Goal: Information Seeking & Learning: Learn about a topic

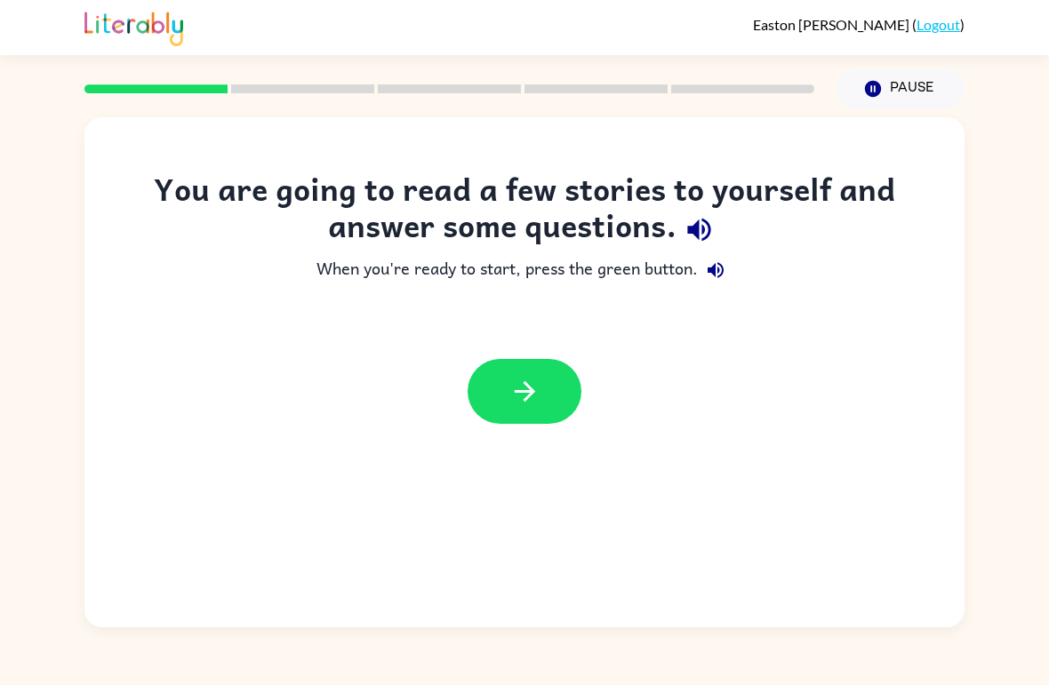
click at [534, 401] on icon "button" at bounding box center [524, 391] width 31 height 31
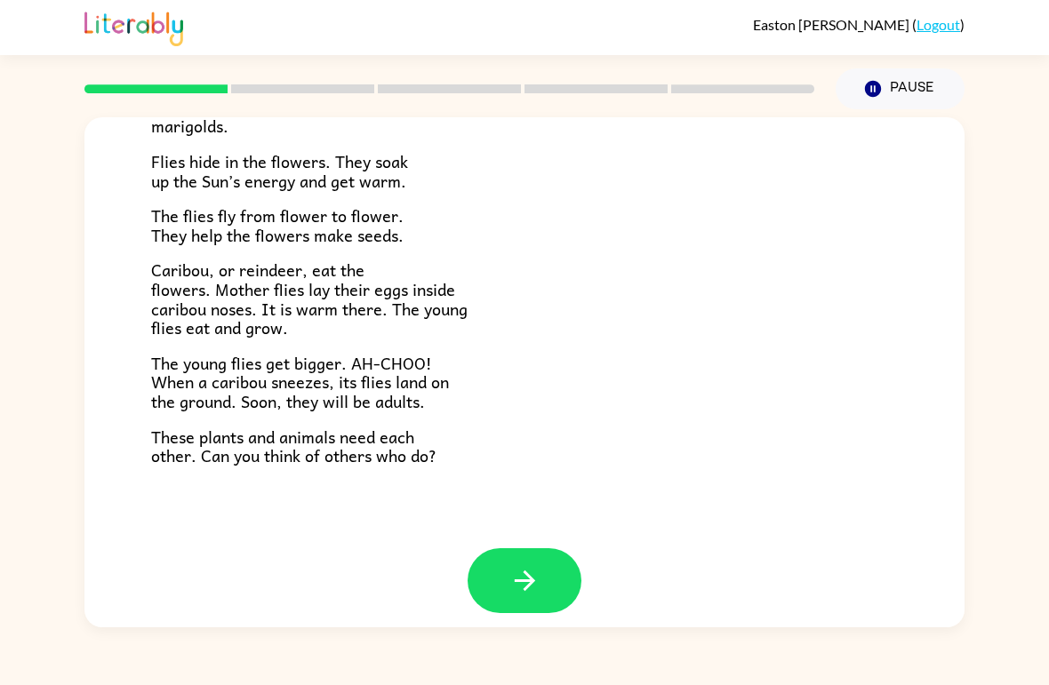
scroll to position [350, 0]
click at [515, 579] on icon "button" at bounding box center [524, 581] width 31 height 31
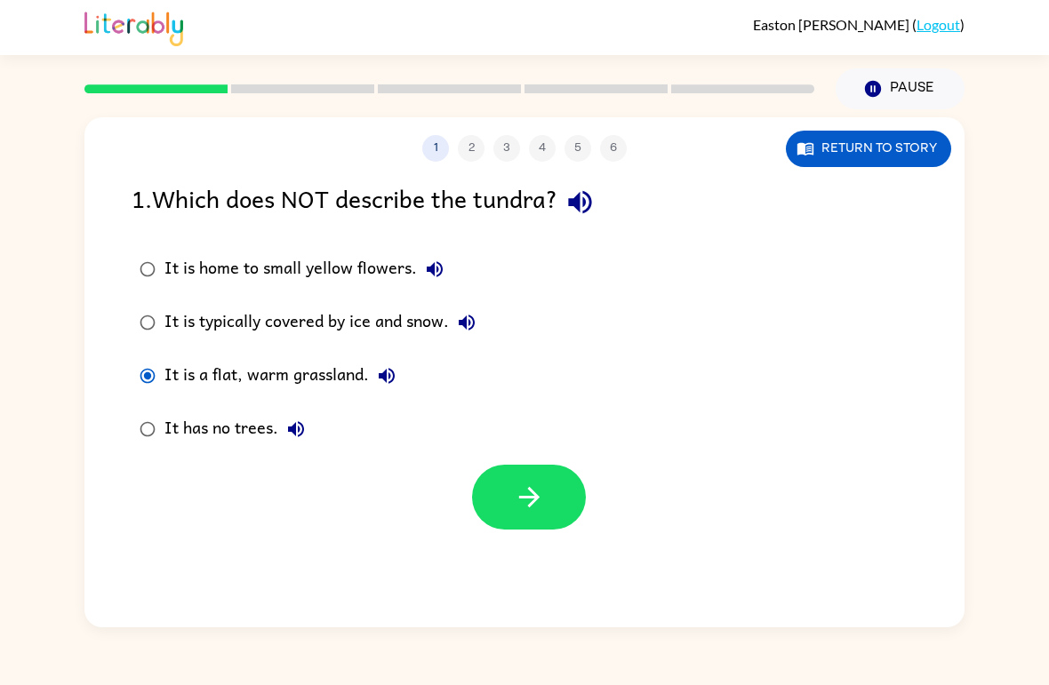
click at [511, 492] on button "button" at bounding box center [529, 497] width 114 height 65
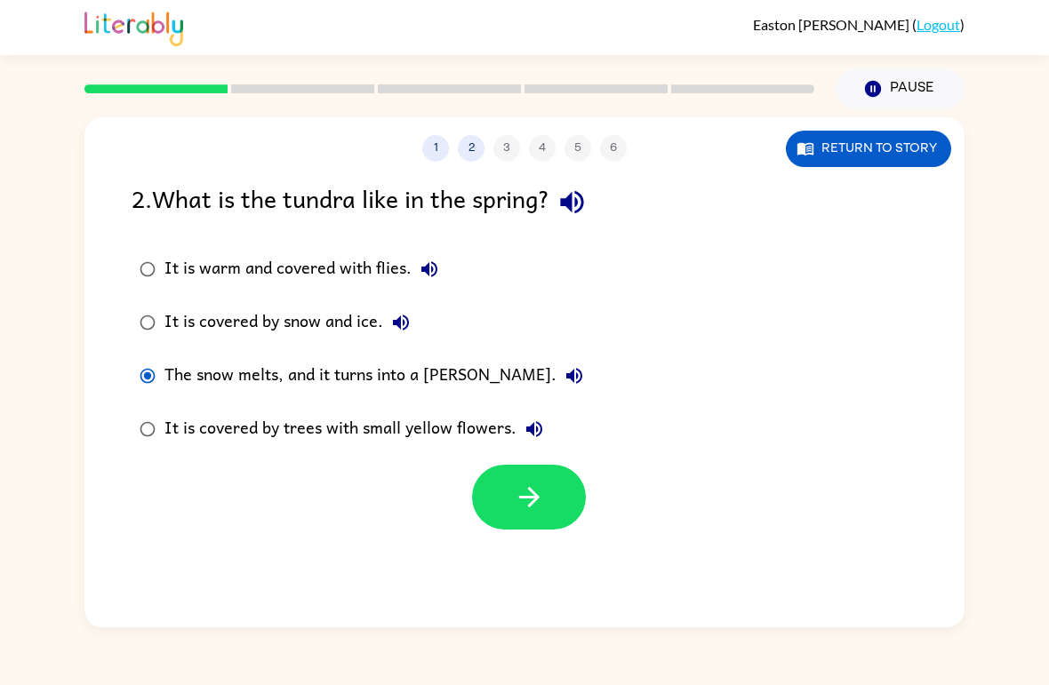
click at [565, 505] on button "button" at bounding box center [529, 497] width 114 height 65
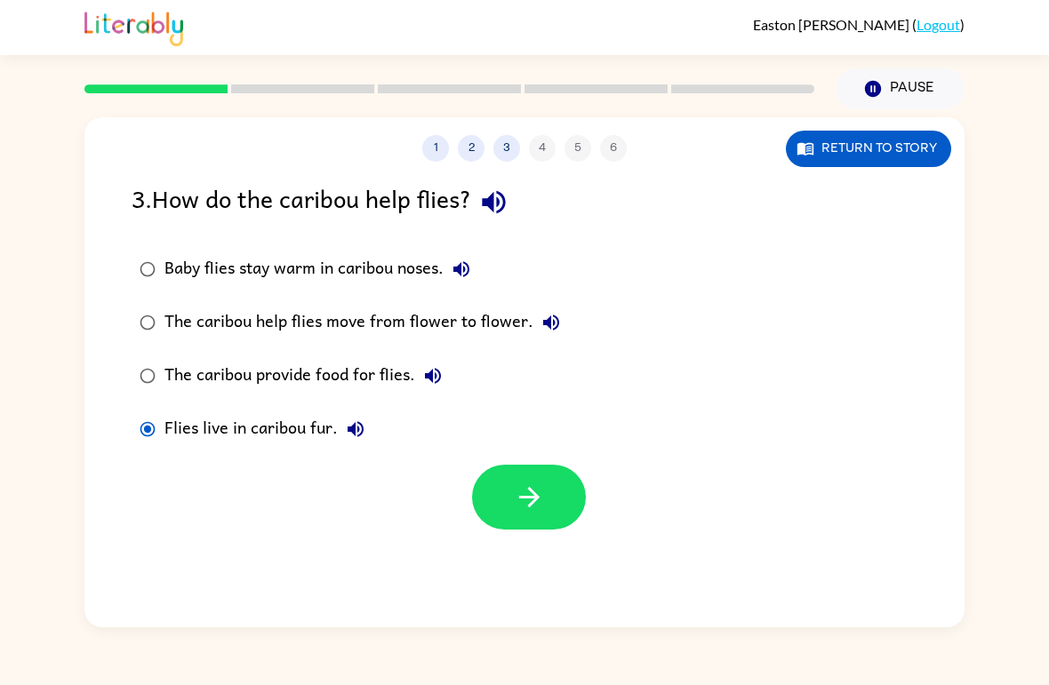
click at [532, 524] on button "button" at bounding box center [529, 497] width 114 height 65
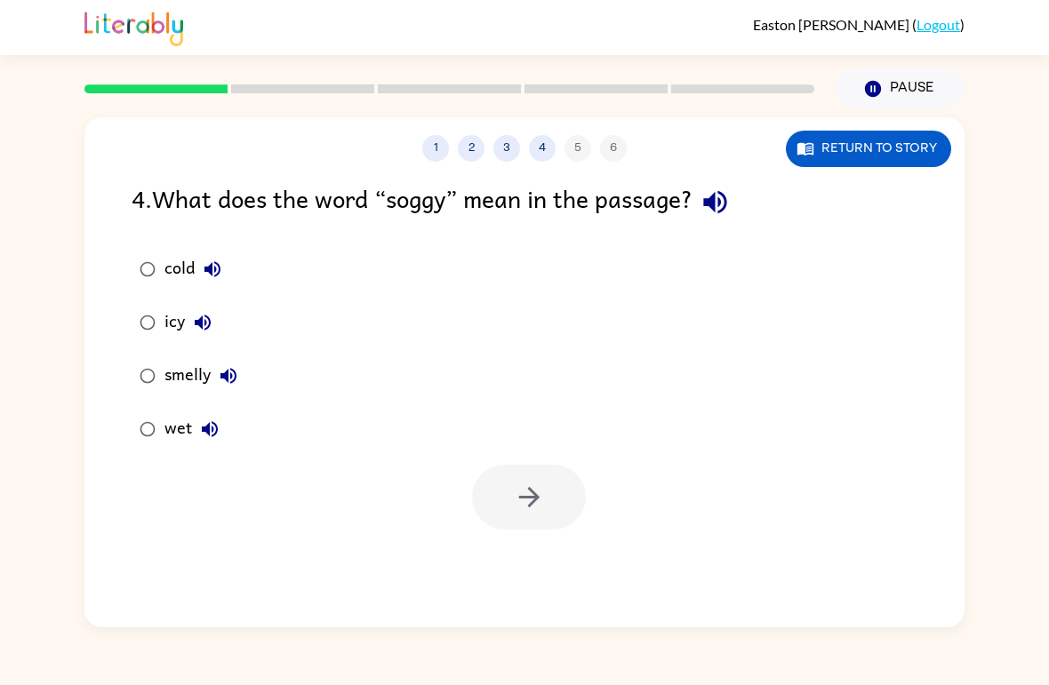
click at [518, 152] on button "3" at bounding box center [506, 148] width 27 height 27
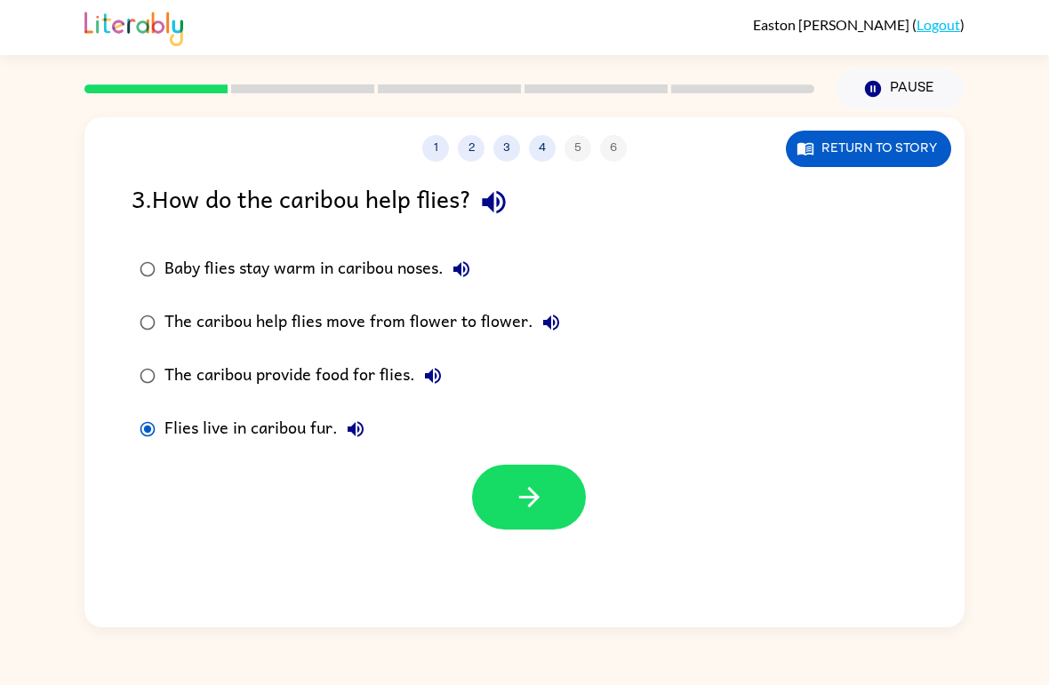
click at [879, 147] on button "Return to story" at bounding box center [868, 149] width 165 height 36
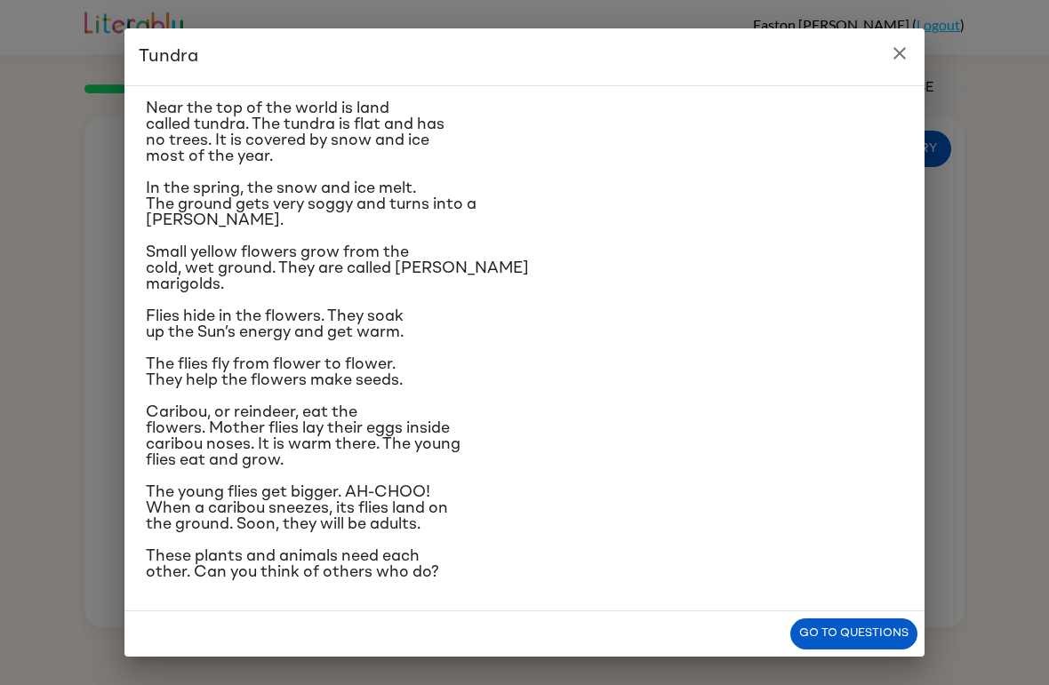
scroll to position [164, 0]
click at [830, 636] on button "Go to questions" at bounding box center [853, 634] width 127 height 31
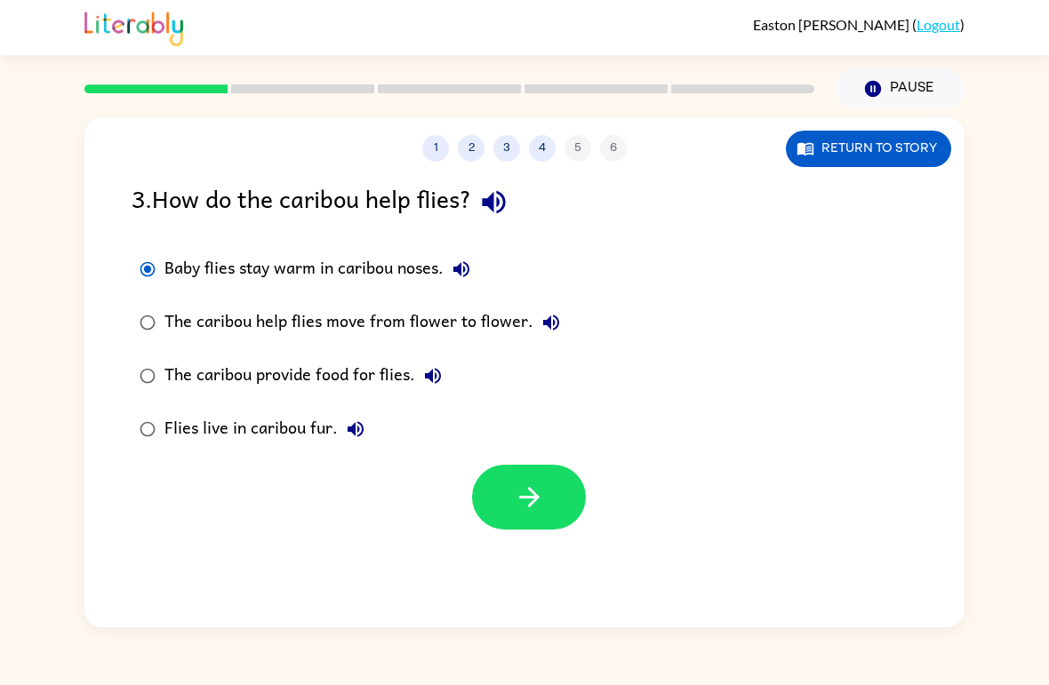
click at [527, 499] on icon "button" at bounding box center [528, 497] width 20 height 20
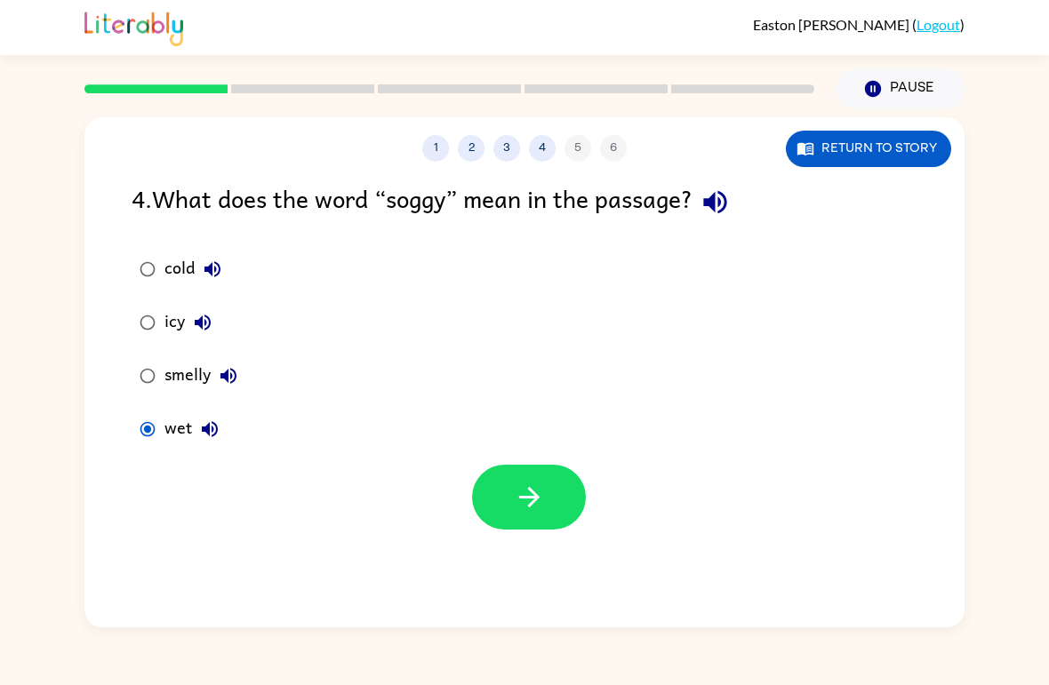
click at [518, 497] on icon "button" at bounding box center [529, 497] width 31 height 31
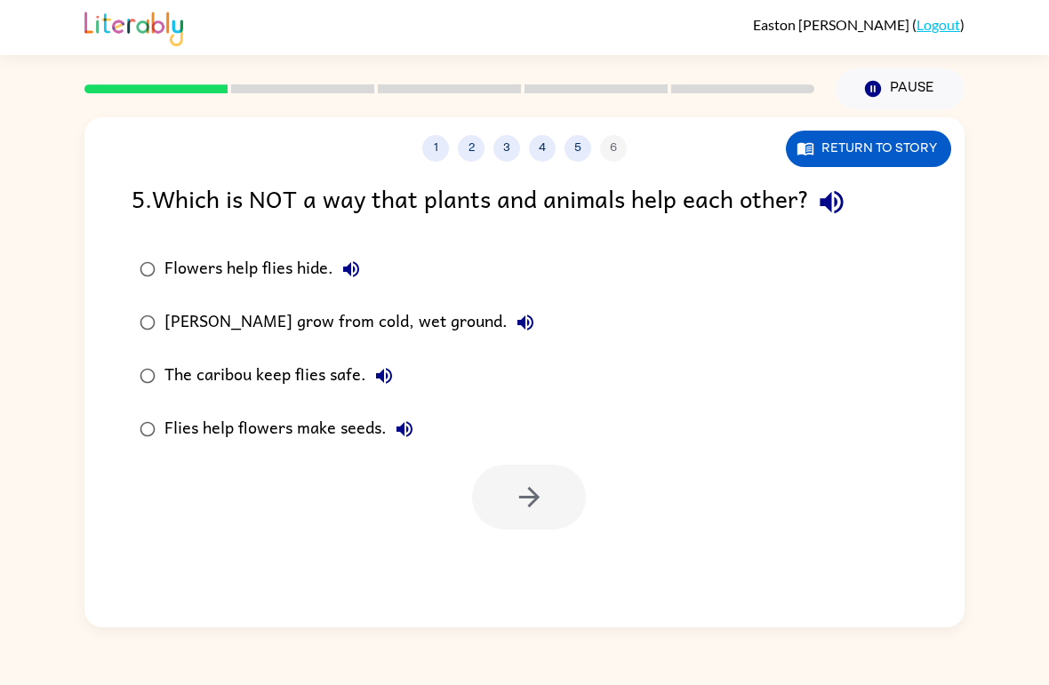
click at [858, 141] on button "Return to story" at bounding box center [868, 149] width 165 height 36
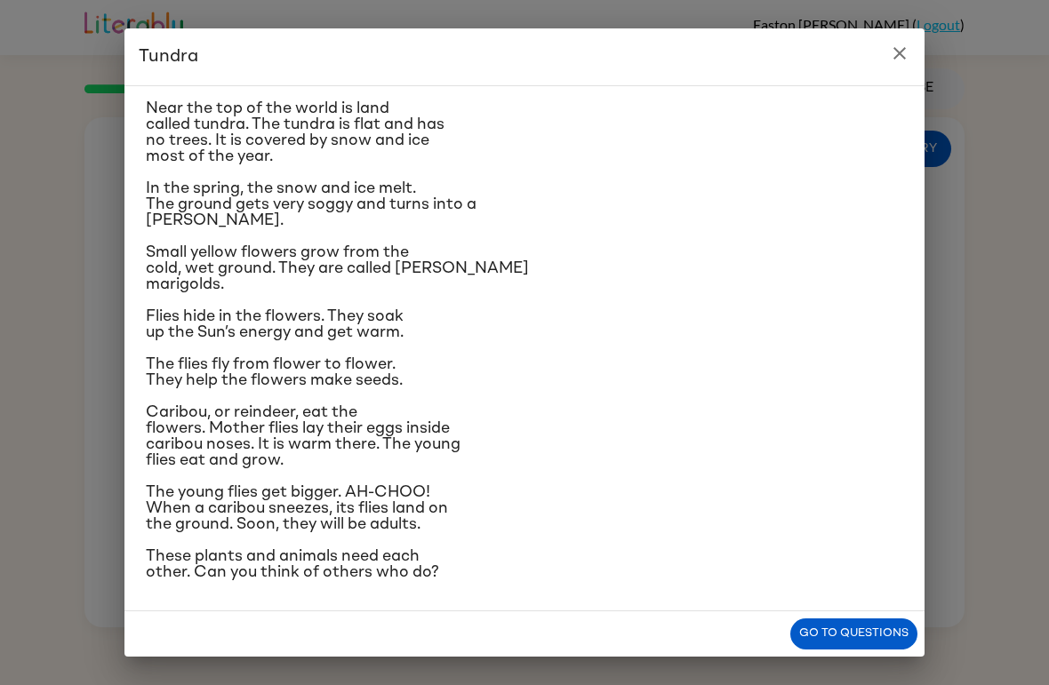
click at [892, 636] on button "Go to questions" at bounding box center [853, 634] width 127 height 31
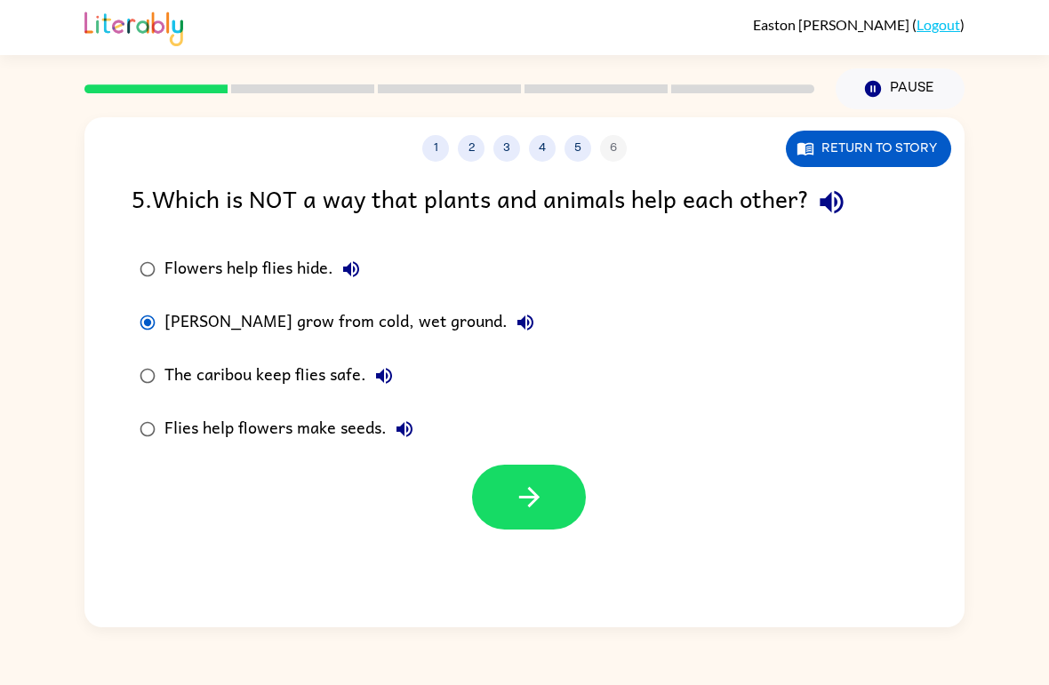
click at [544, 498] on icon "button" at bounding box center [529, 497] width 31 height 31
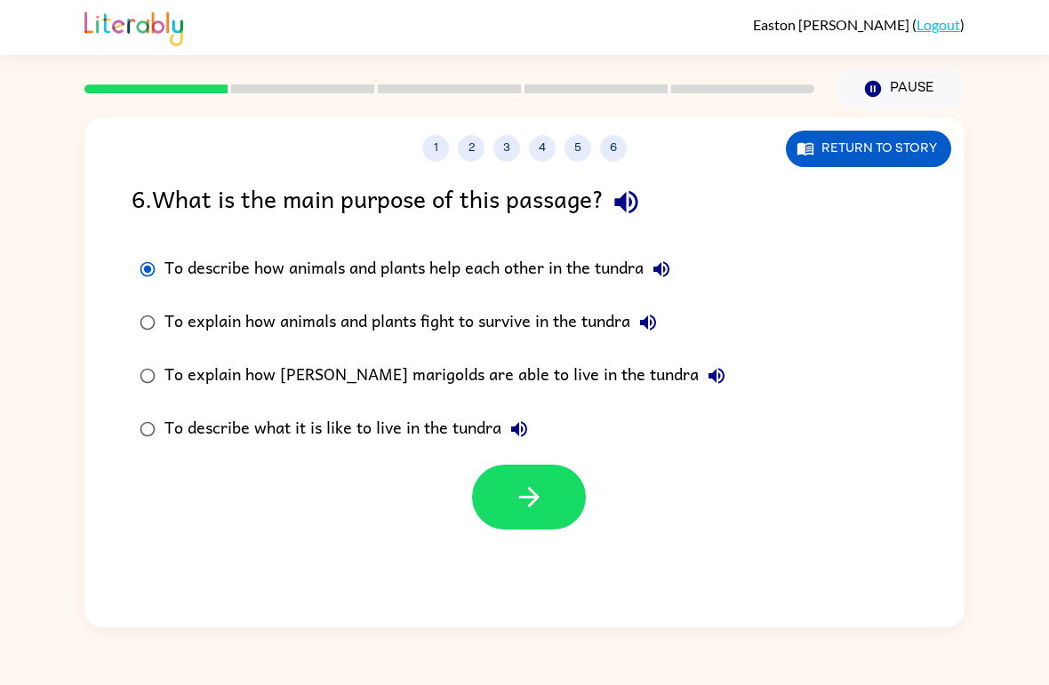
click at [555, 500] on button "button" at bounding box center [529, 497] width 114 height 65
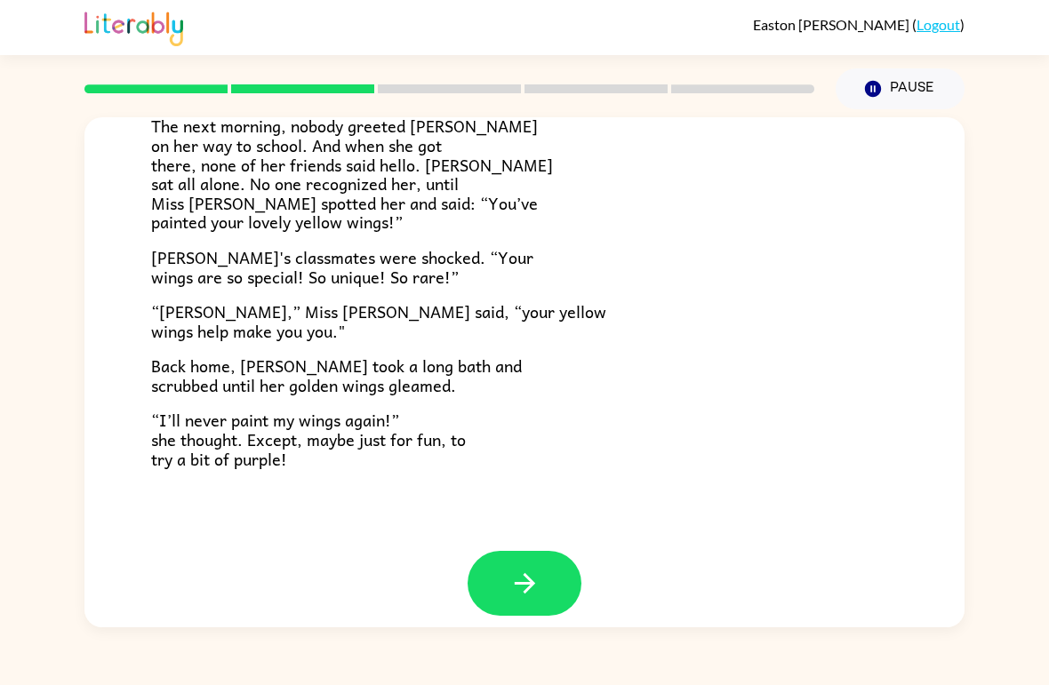
scroll to position [478, 0]
click at [513, 572] on icon "button" at bounding box center [524, 584] width 31 height 31
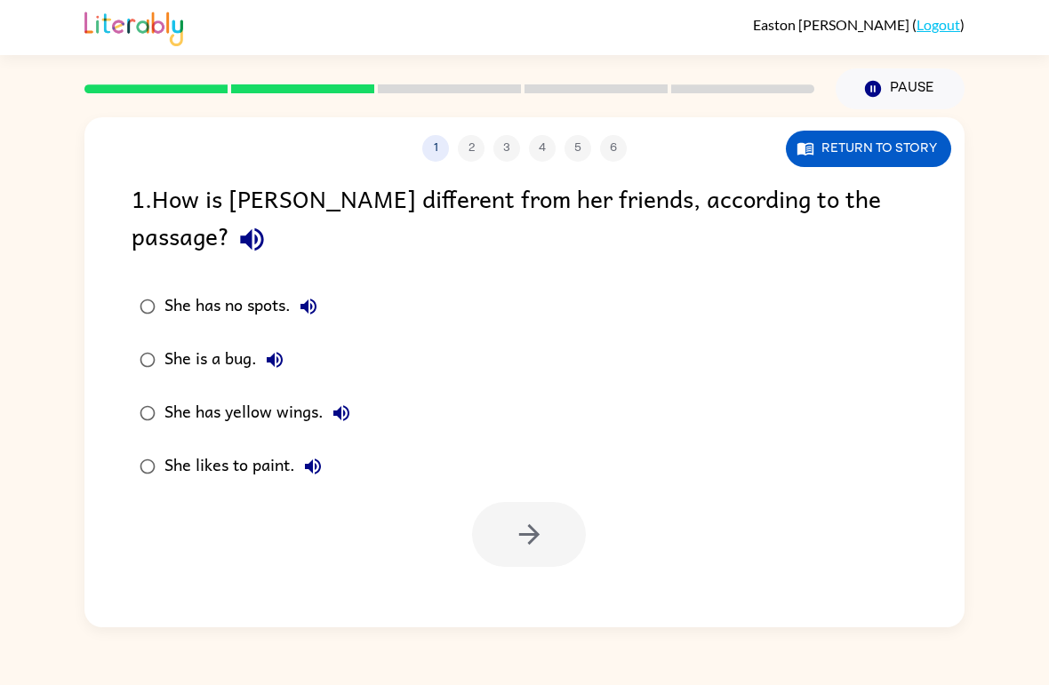
scroll to position [0, 0]
click at [522, 519] on icon "button" at bounding box center [529, 534] width 31 height 31
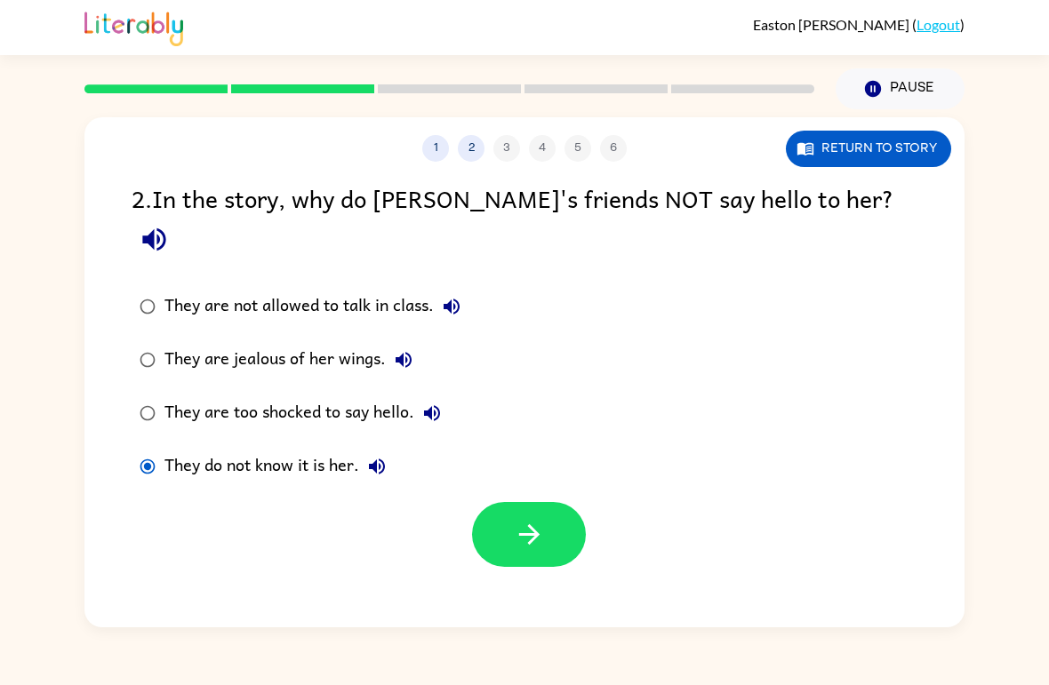
click at [548, 506] on button "button" at bounding box center [529, 534] width 114 height 65
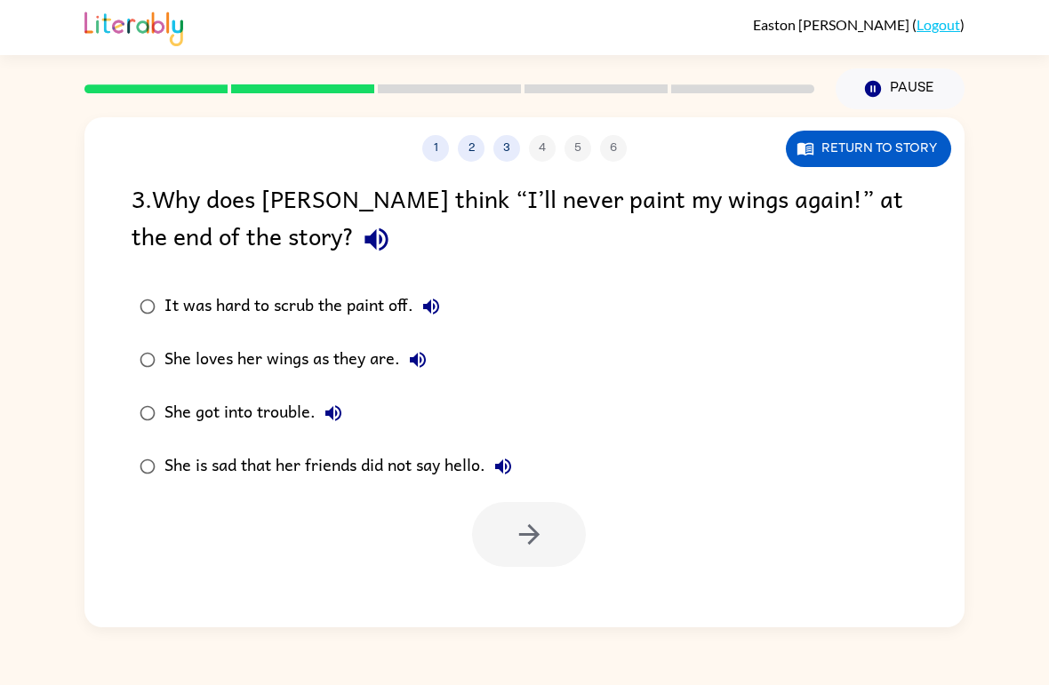
click at [135, 343] on label "She loves her wings as they are." at bounding box center [326, 359] width 408 height 53
click at [559, 542] on button "button" at bounding box center [529, 534] width 114 height 65
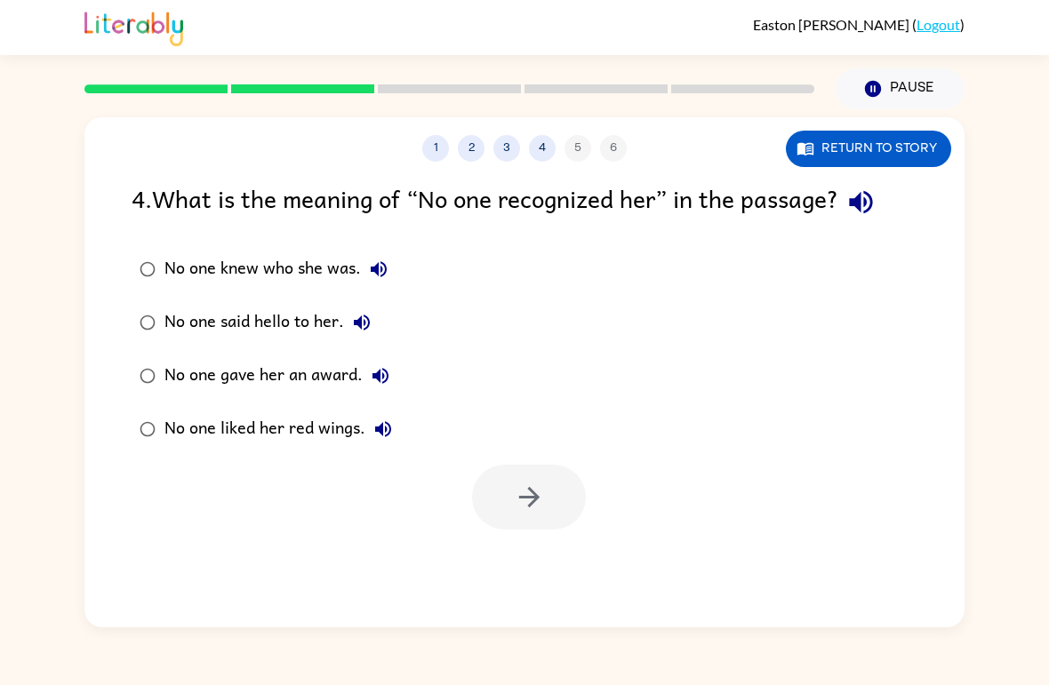
click at [82, 380] on div "1 2 3 4 5 6 Return to story 4 . What is the meaning of “No one recognized her” …" at bounding box center [524, 368] width 1049 height 518
click at [529, 523] on button "button" at bounding box center [529, 497] width 114 height 65
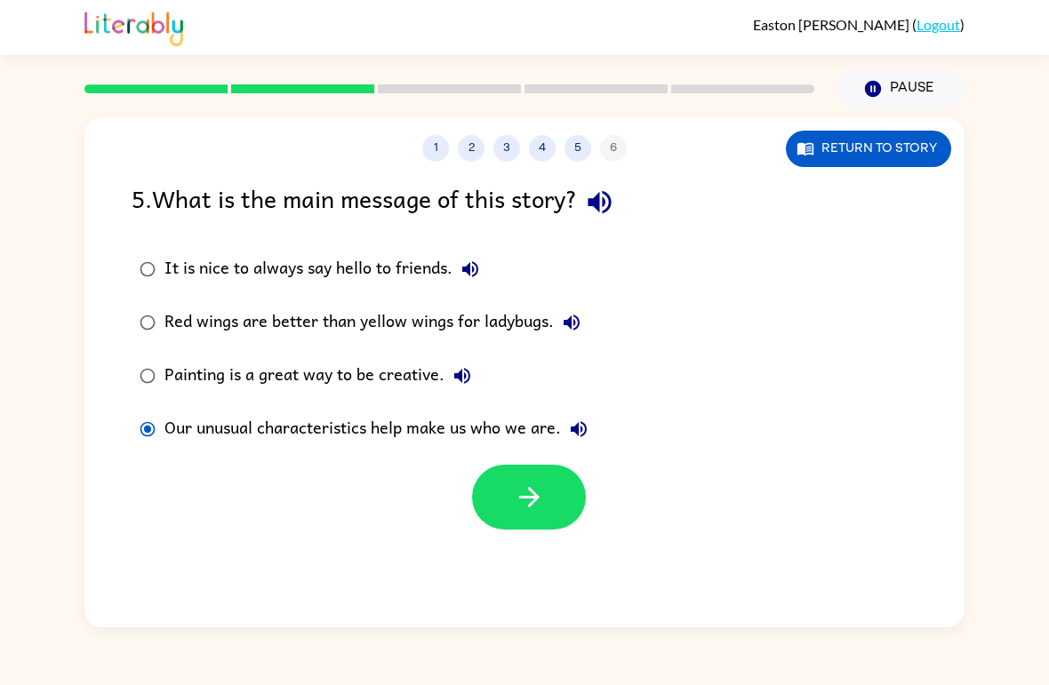
click at [531, 545] on div "1 2 3 4 5 6 Return to story 5 . What is the main message of this story? It is n…" at bounding box center [524, 372] width 880 height 510
click at [523, 492] on icon "button" at bounding box center [529, 497] width 31 height 31
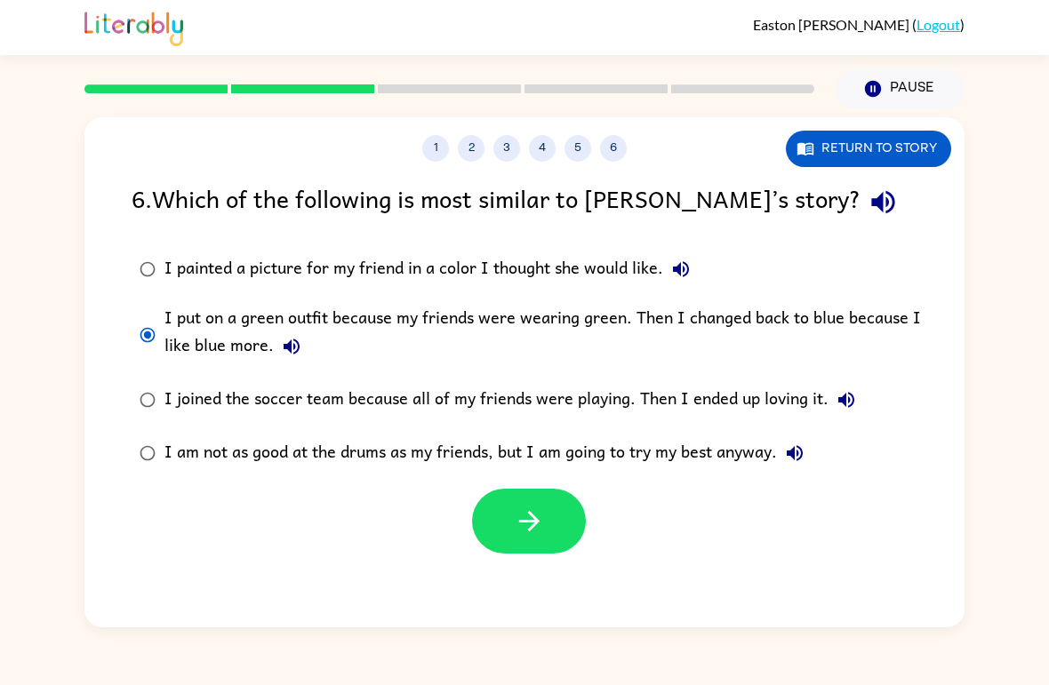
click at [529, 501] on button "button" at bounding box center [529, 521] width 114 height 65
click at [524, 534] on div at bounding box center [529, 521] width 114 height 65
click at [535, 524] on div at bounding box center [529, 521] width 114 height 65
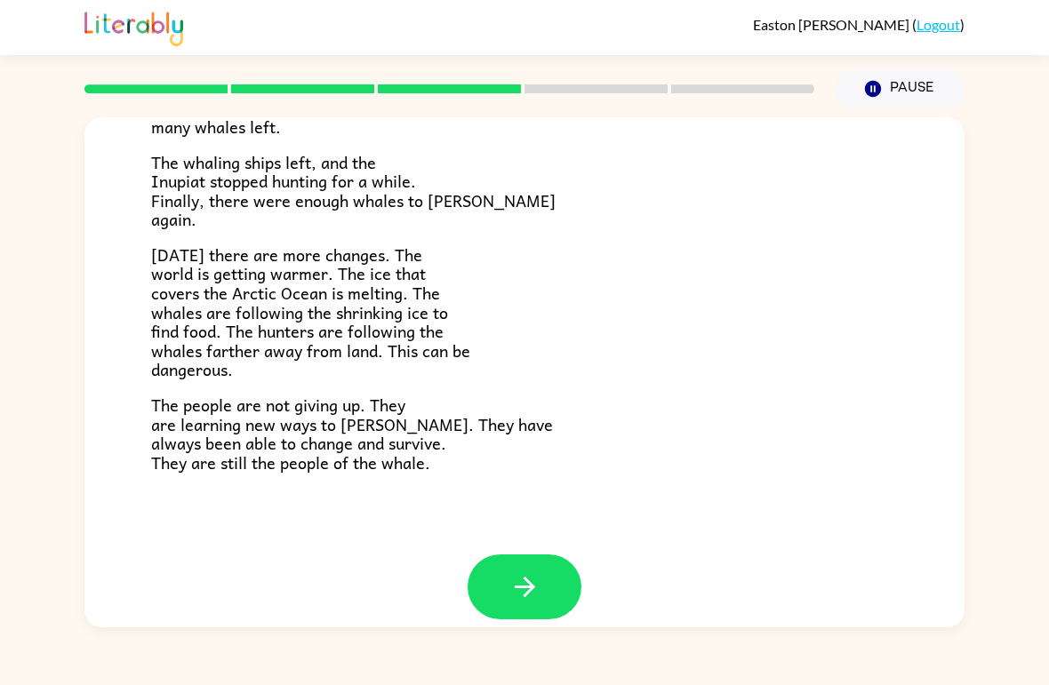
scroll to position [577, 0]
click at [536, 572] on icon "button" at bounding box center [524, 587] width 31 height 31
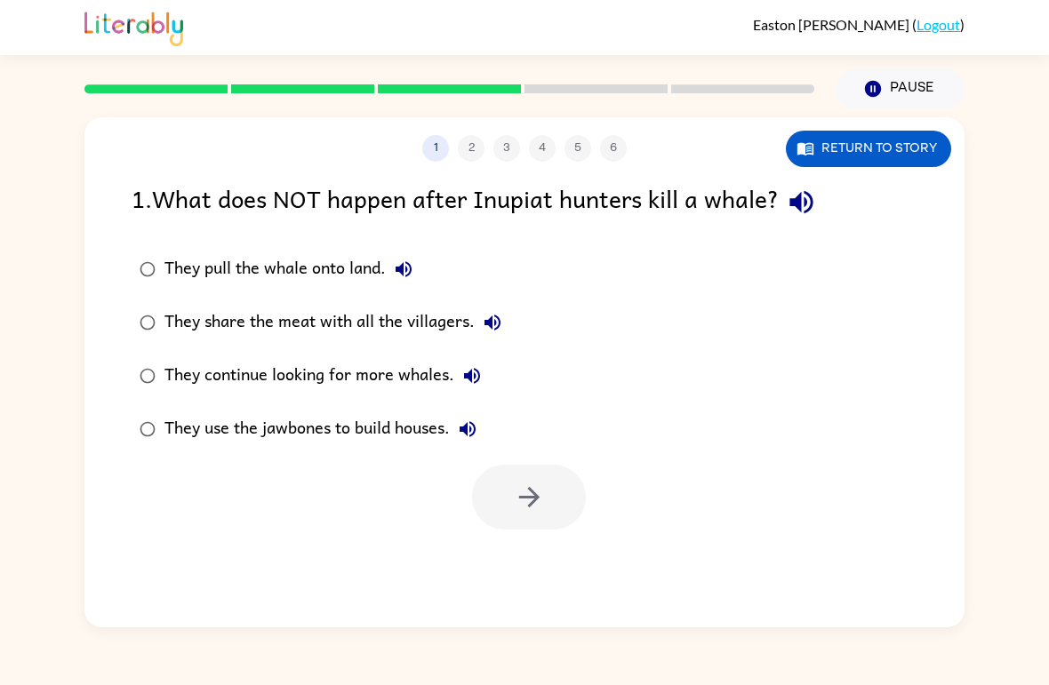
scroll to position [0, 0]
click at [564, 518] on button "button" at bounding box center [529, 497] width 114 height 65
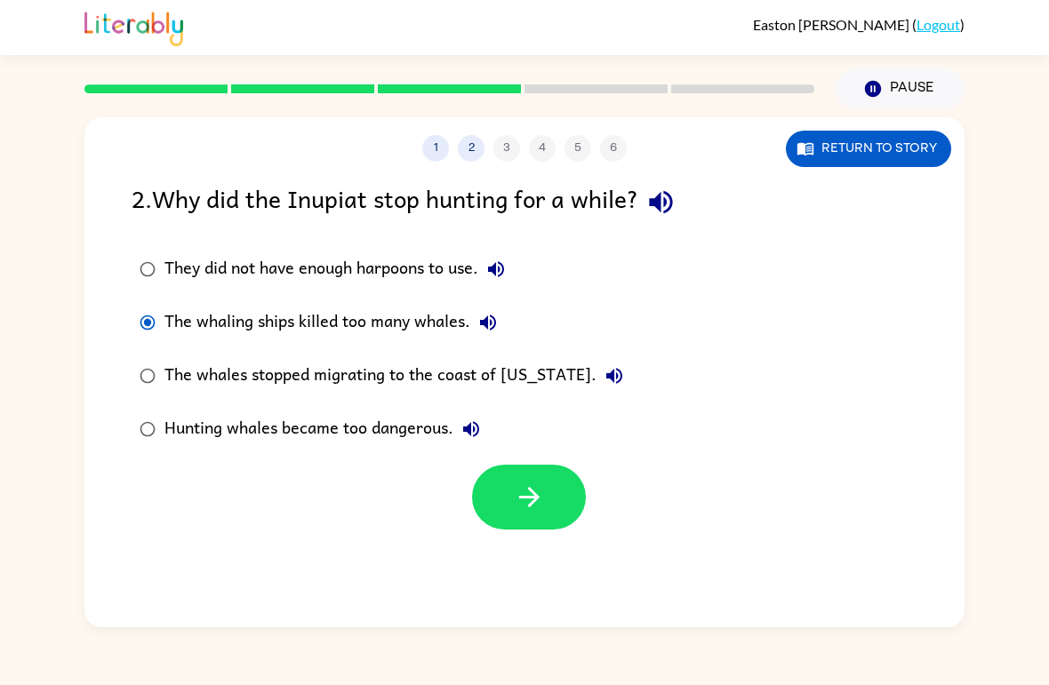
click at [540, 516] on button "button" at bounding box center [529, 497] width 114 height 65
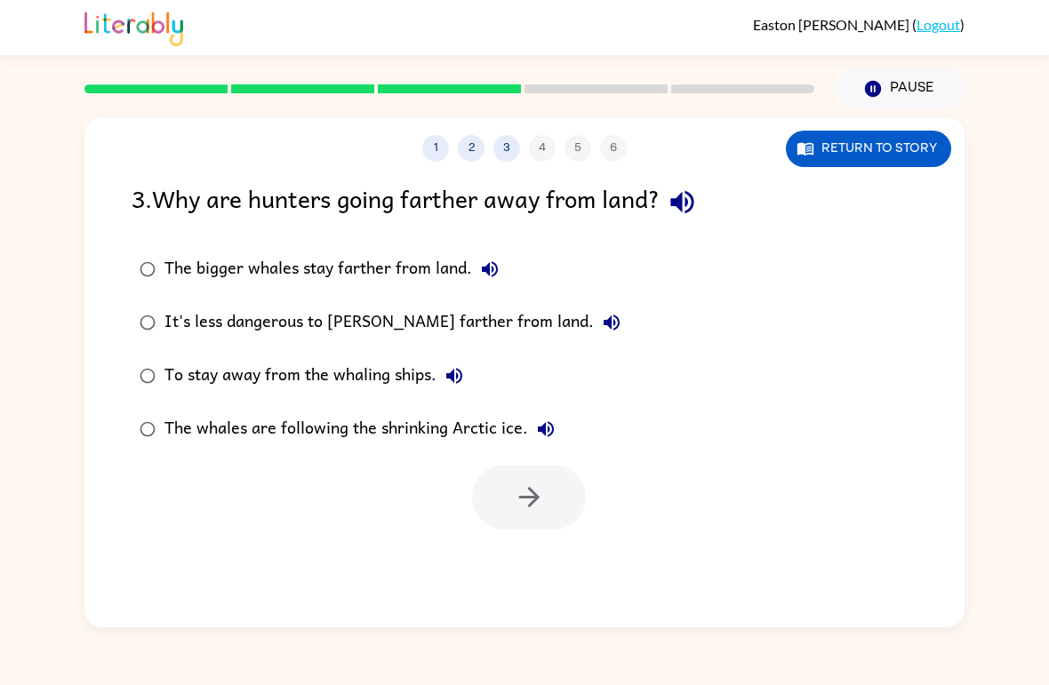
click at [159, 456] on label "The whales are following the shrinking Arctic ice." at bounding box center [380, 429] width 516 height 53
click at [532, 493] on icon "button" at bounding box center [528, 497] width 20 height 20
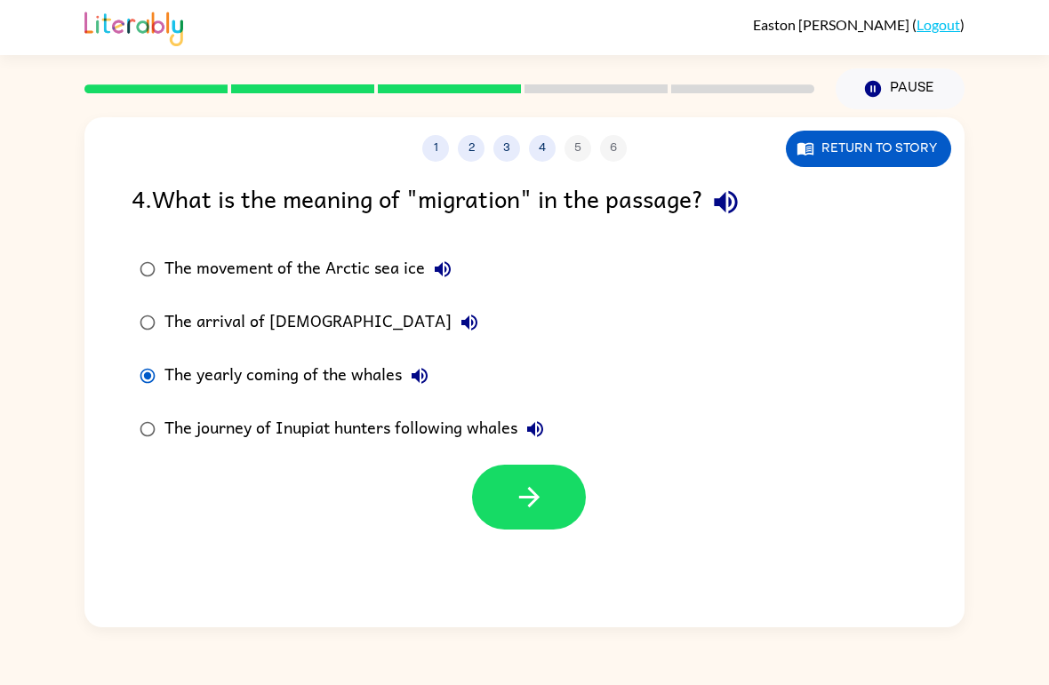
click at [538, 506] on icon "button" at bounding box center [529, 497] width 31 height 31
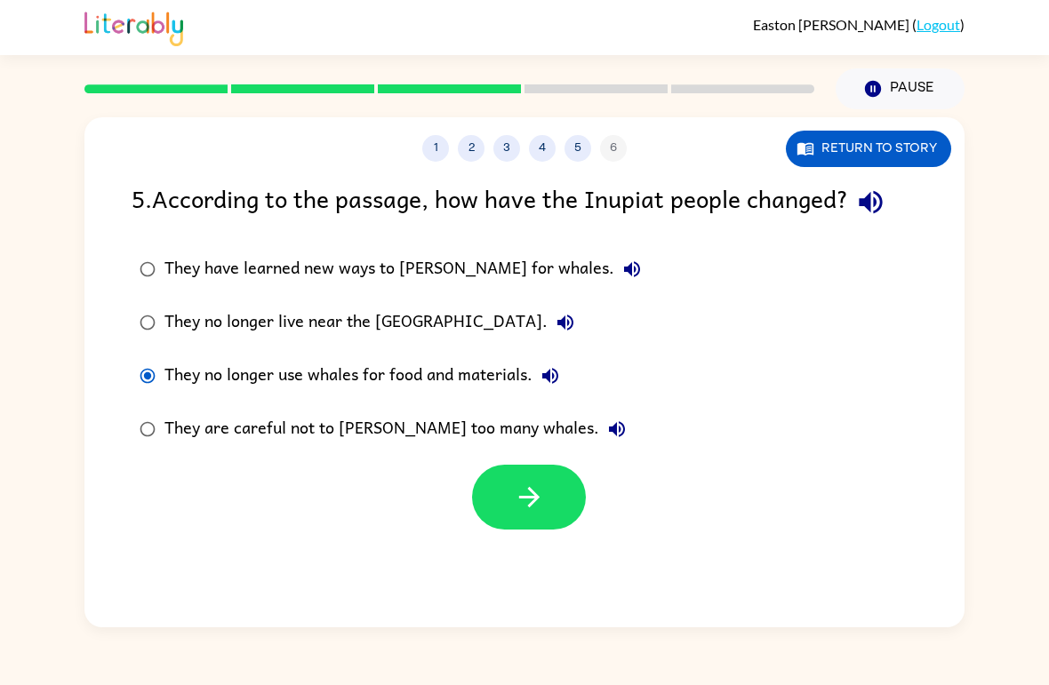
click at [555, 499] on button "button" at bounding box center [529, 497] width 114 height 65
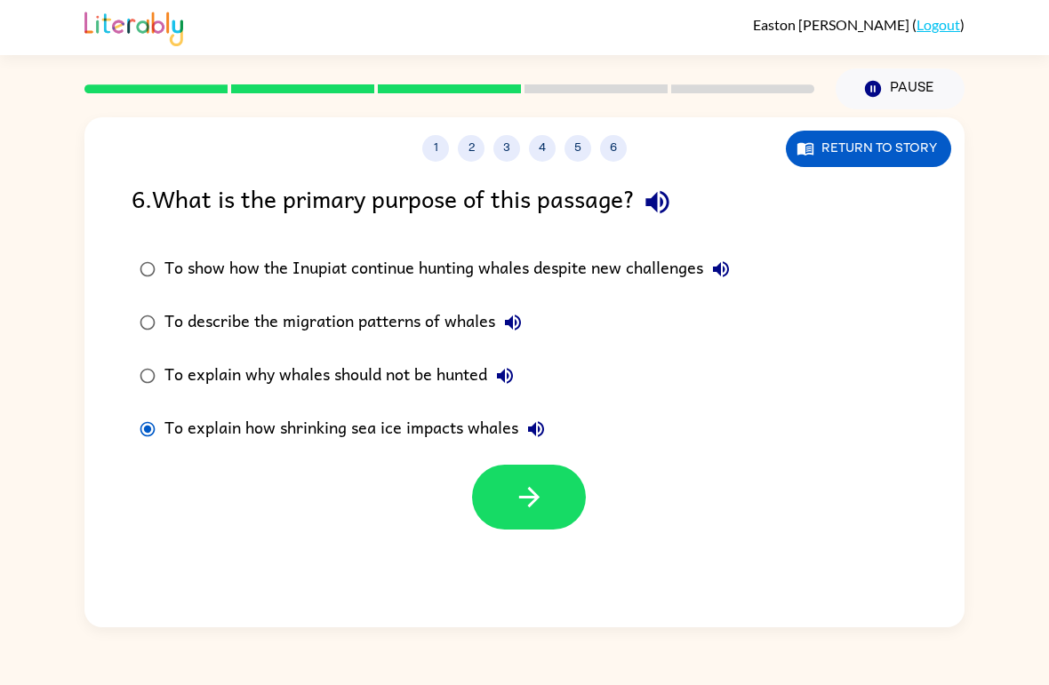
click at [542, 500] on icon "button" at bounding box center [529, 497] width 31 height 31
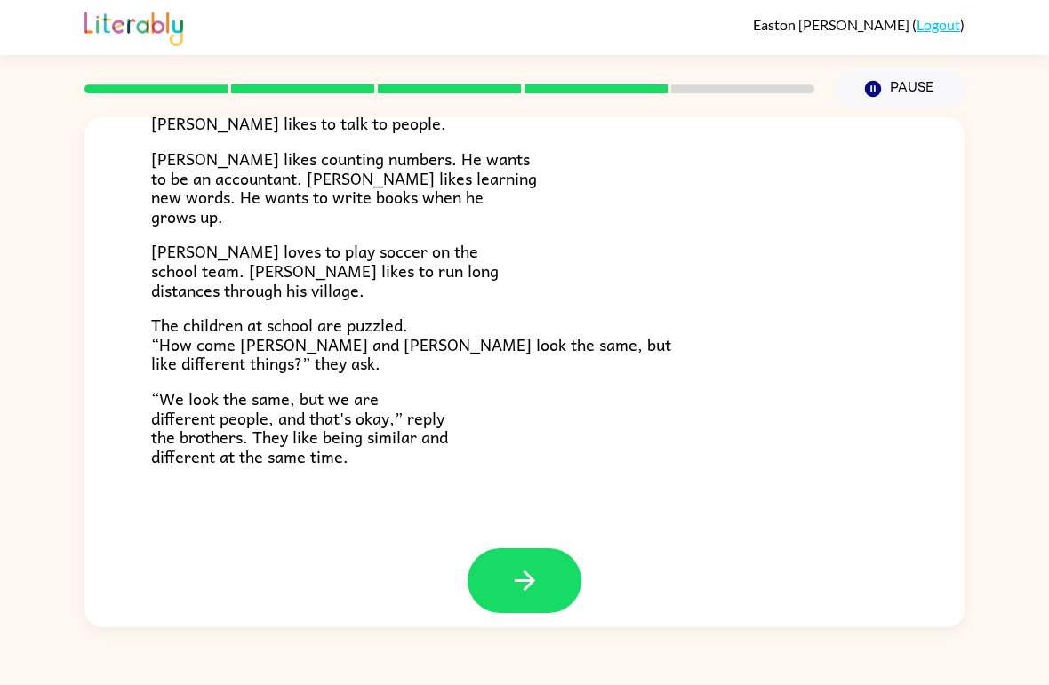
scroll to position [369, 0]
click at [509, 567] on icon "button" at bounding box center [524, 581] width 31 height 31
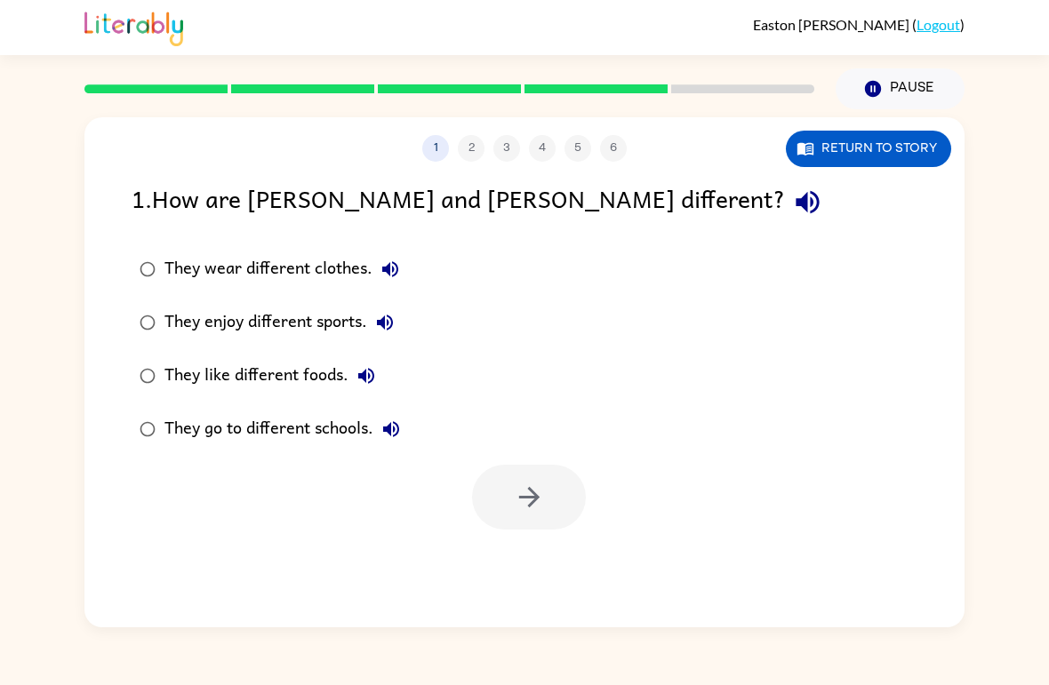
scroll to position [0, 0]
click at [535, 516] on button "button" at bounding box center [529, 497] width 114 height 65
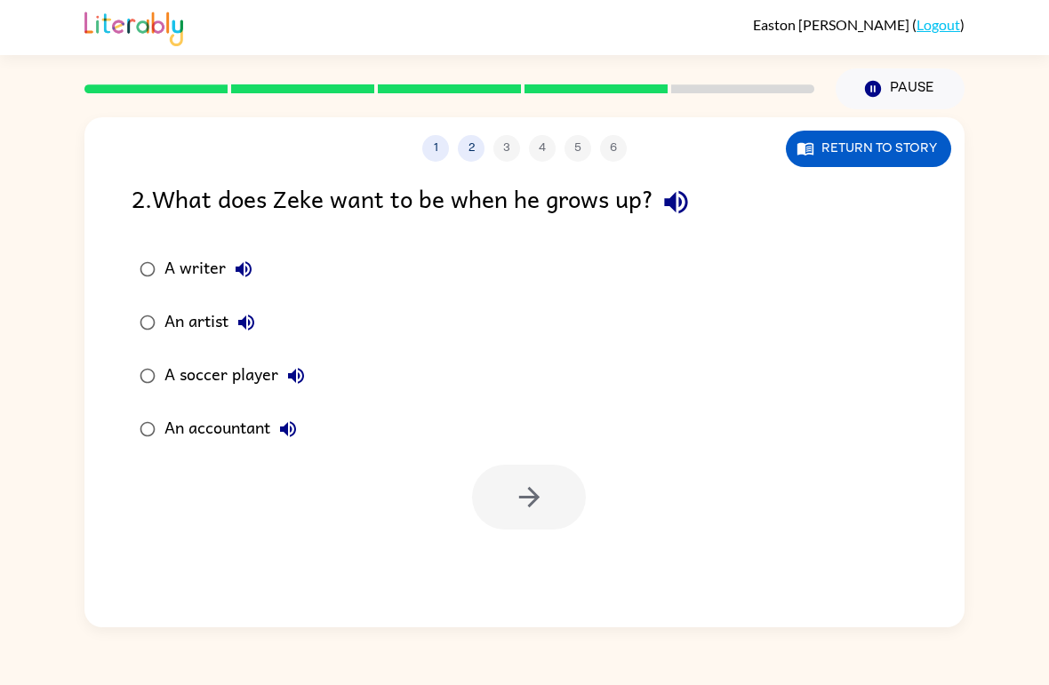
click at [895, 140] on button "Return to story" at bounding box center [868, 149] width 165 height 36
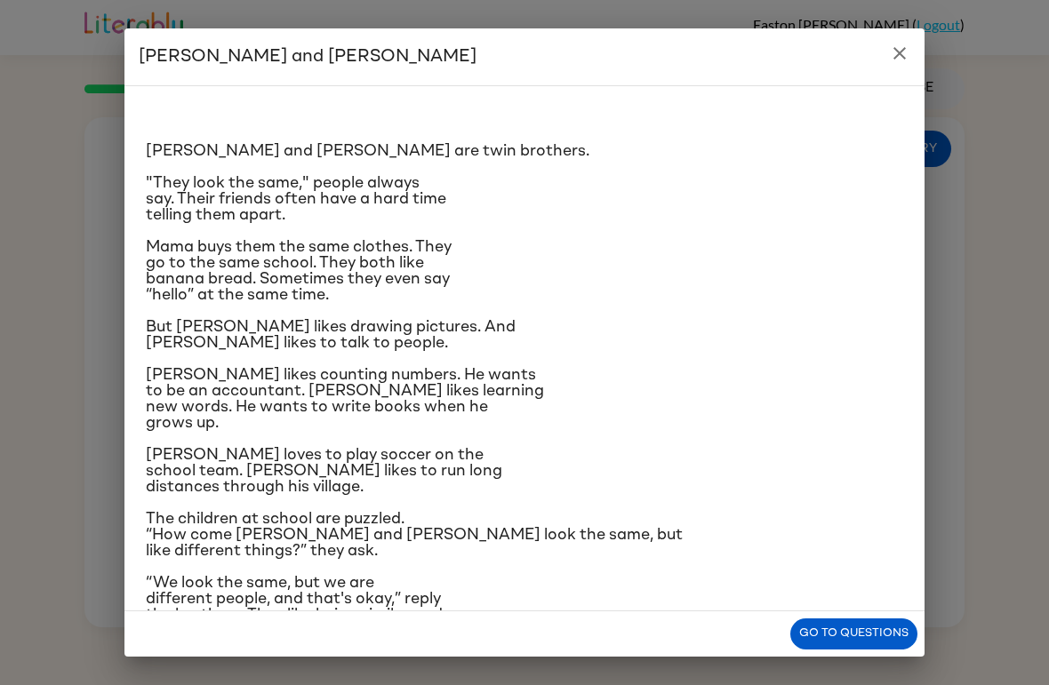
click at [860, 643] on button "Go to questions" at bounding box center [853, 634] width 127 height 31
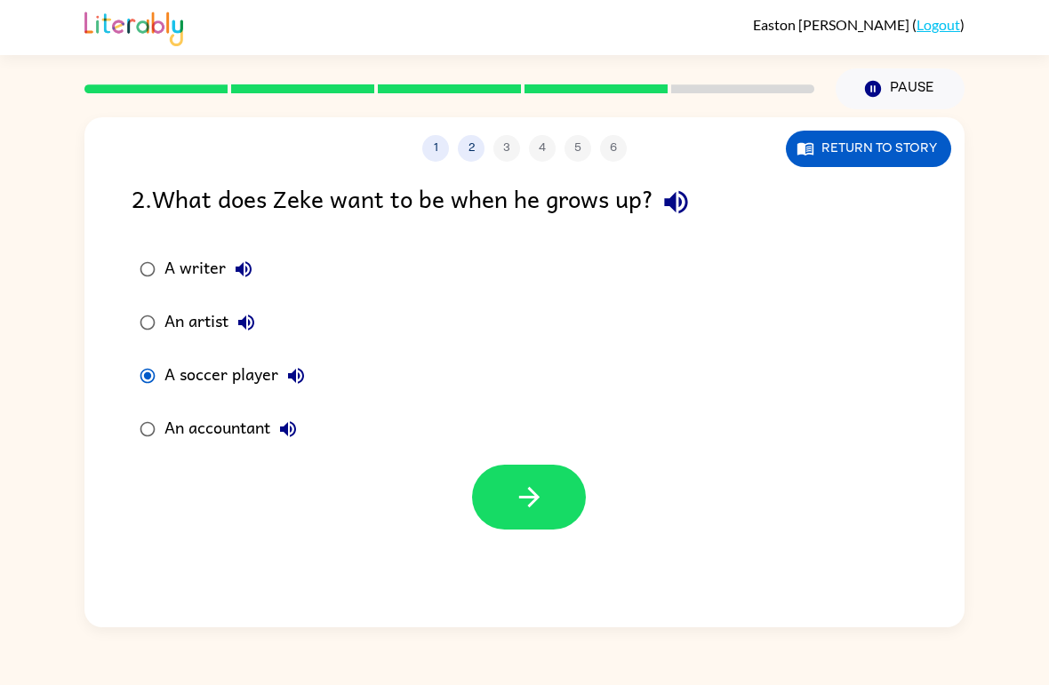
click at [555, 490] on button "button" at bounding box center [529, 497] width 114 height 65
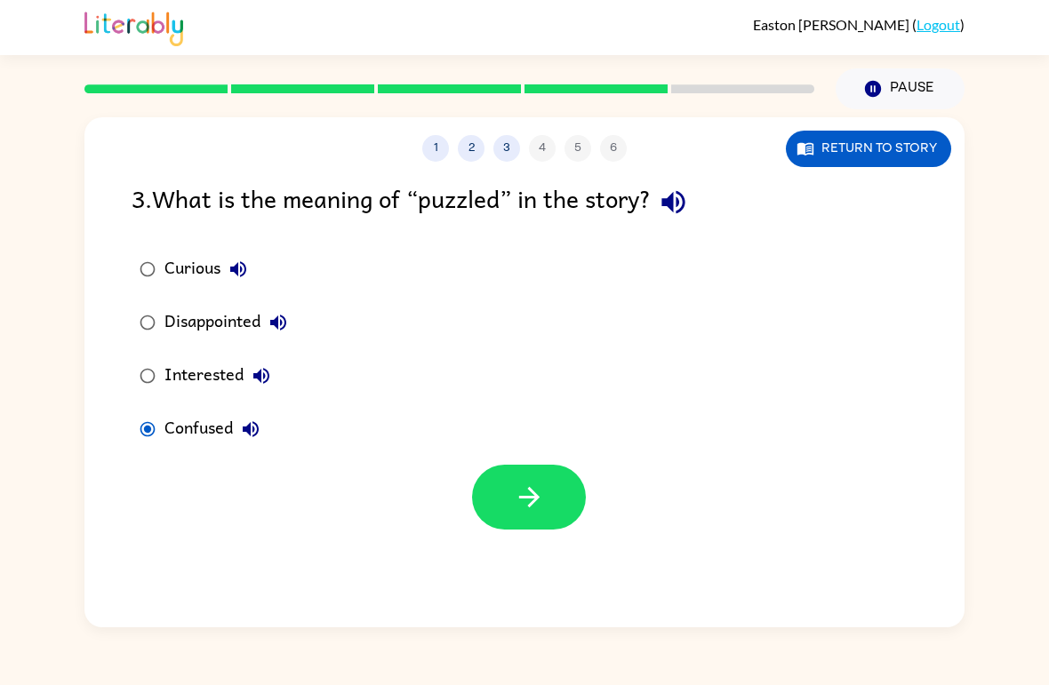
click at [531, 492] on icon "button" at bounding box center [528, 497] width 20 height 20
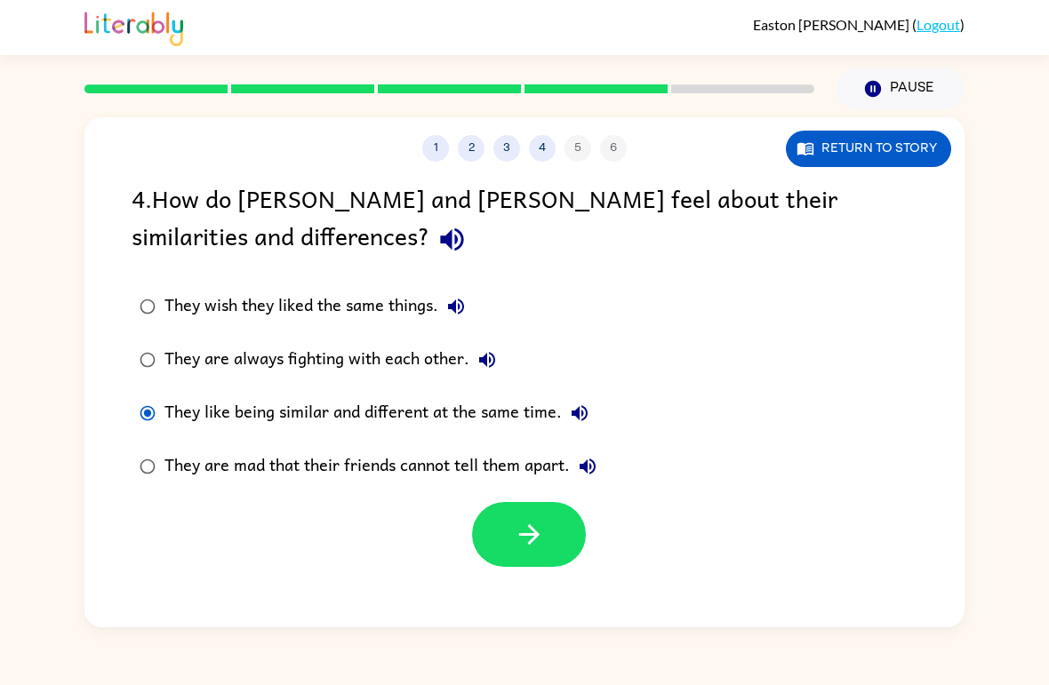
click at [526, 539] on icon "button" at bounding box center [529, 534] width 31 height 31
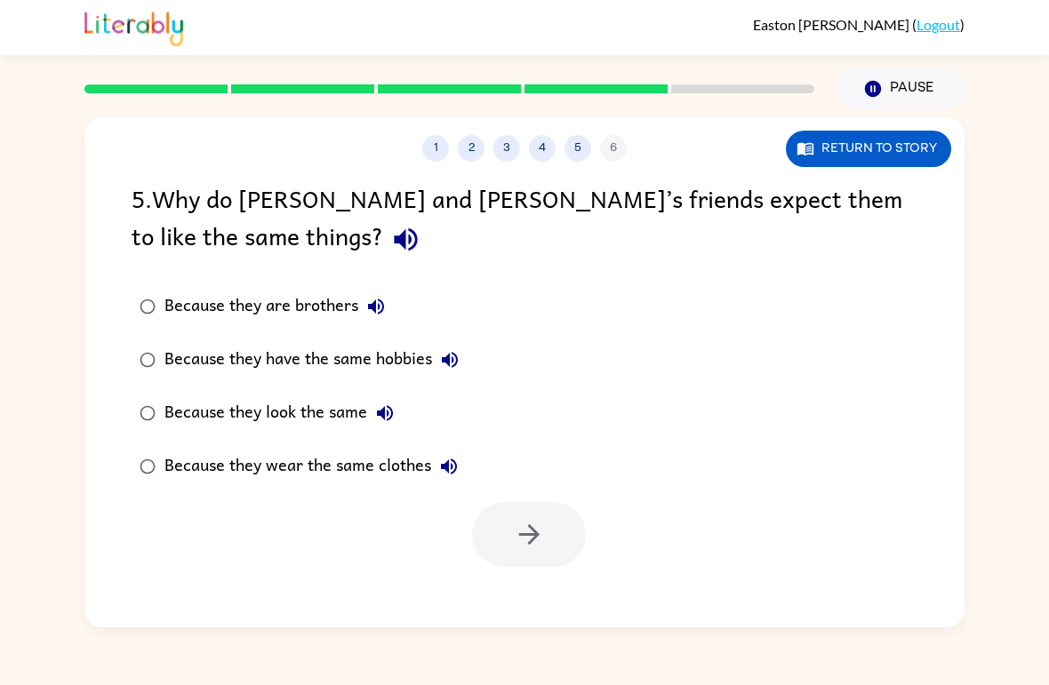
click at [165, 406] on div "Because they look the same" at bounding box center [283, 414] width 238 height 36
click at [535, 545] on icon "button" at bounding box center [529, 534] width 31 height 31
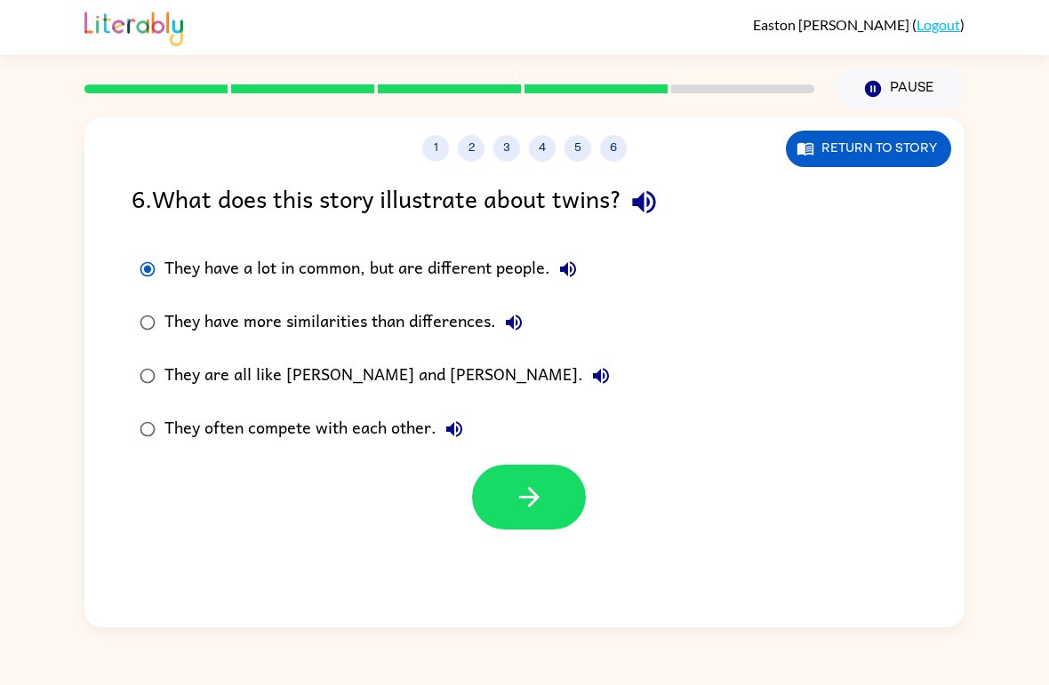
click at [559, 516] on button "button" at bounding box center [529, 497] width 114 height 65
